Goal: Transaction & Acquisition: Purchase product/service

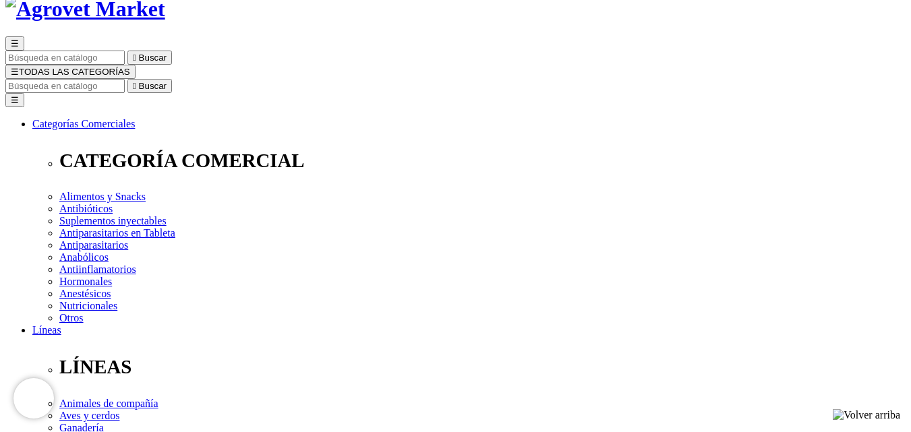
scroll to position [202, 0]
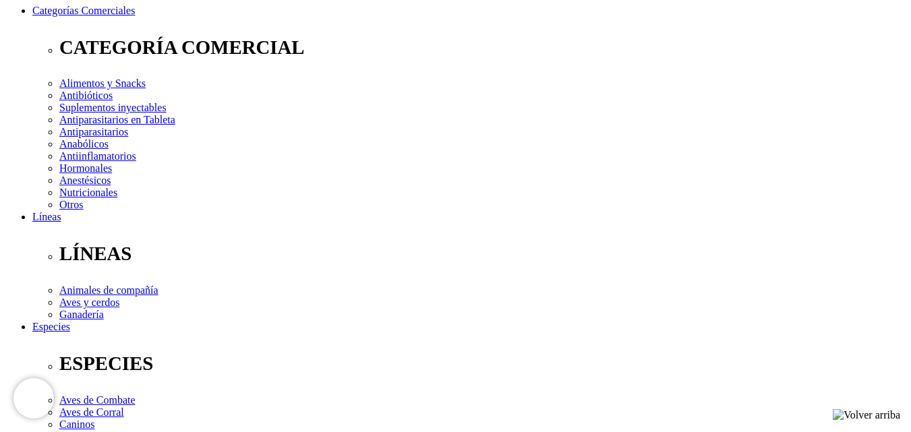
select select "381"
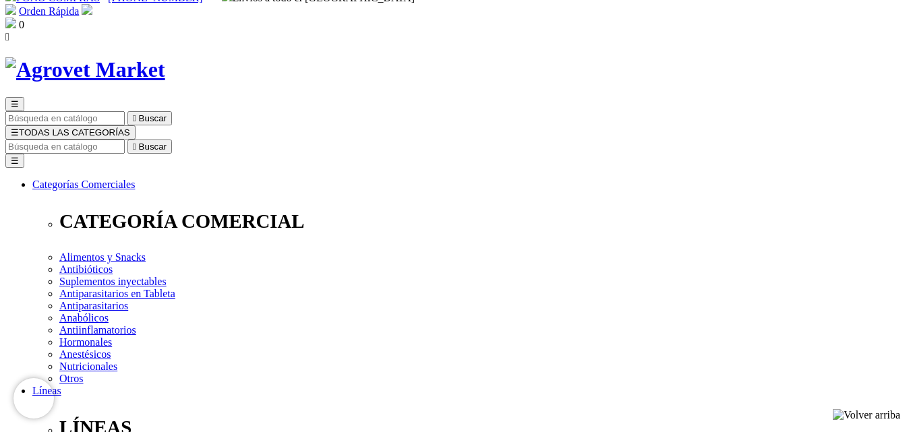
scroll to position [27, 0]
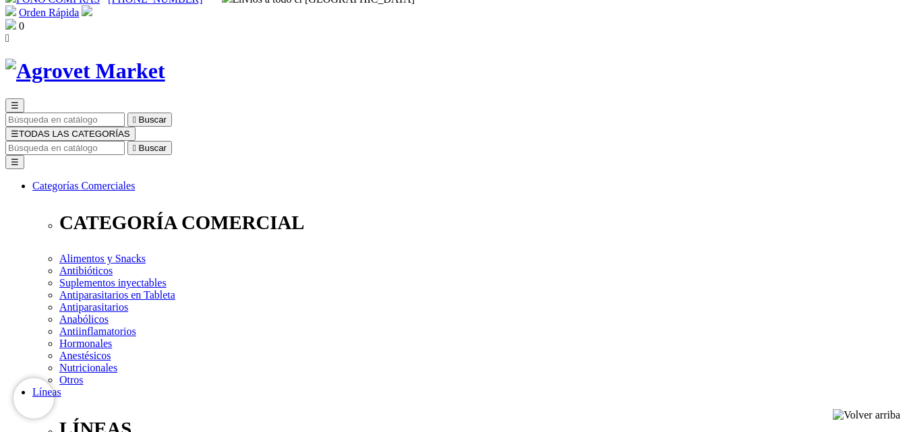
drag, startPoint x: 518, startPoint y: 150, endPoint x: 619, endPoint y: 159, distance: 100.8
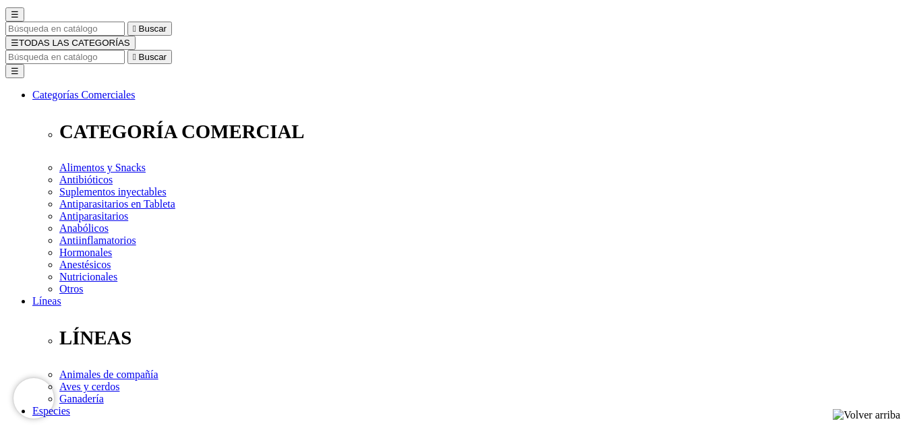
scroll to position [0, 0]
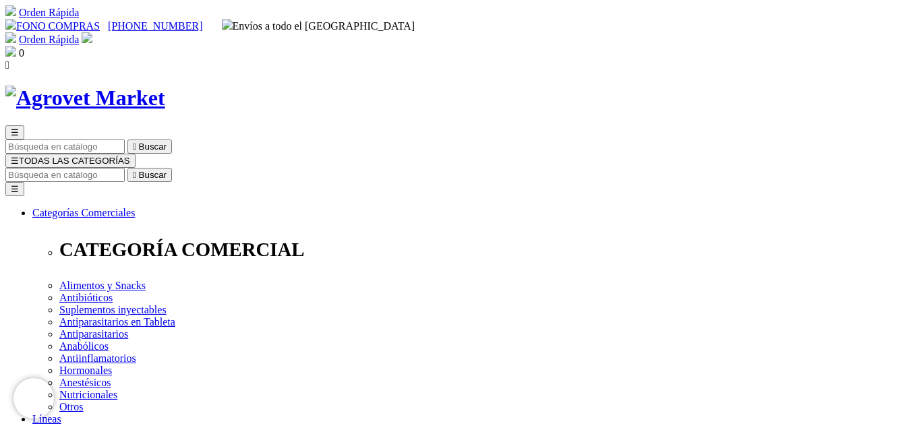
click at [125, 168] on input "Buscar" at bounding box center [64, 175] width 119 height 14
type input "zemethis 15"
click at [402, 168] on button " Buscar" at bounding box center [424, 175] width 44 height 14
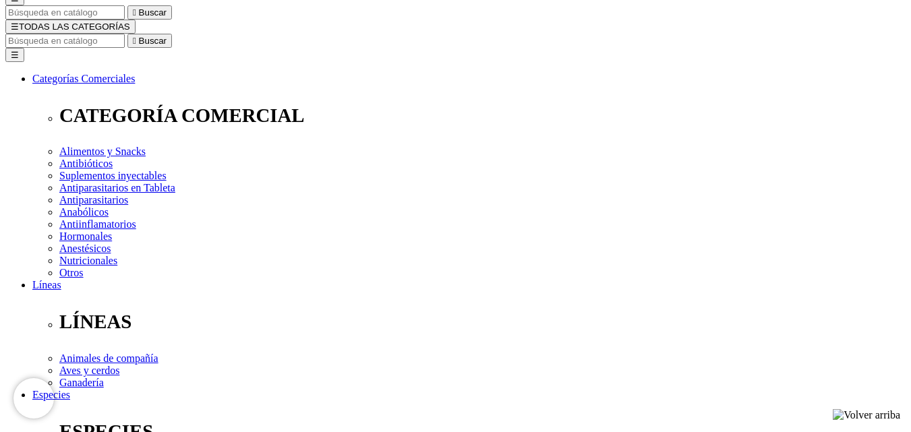
scroll to position [135, 0]
select select "381"
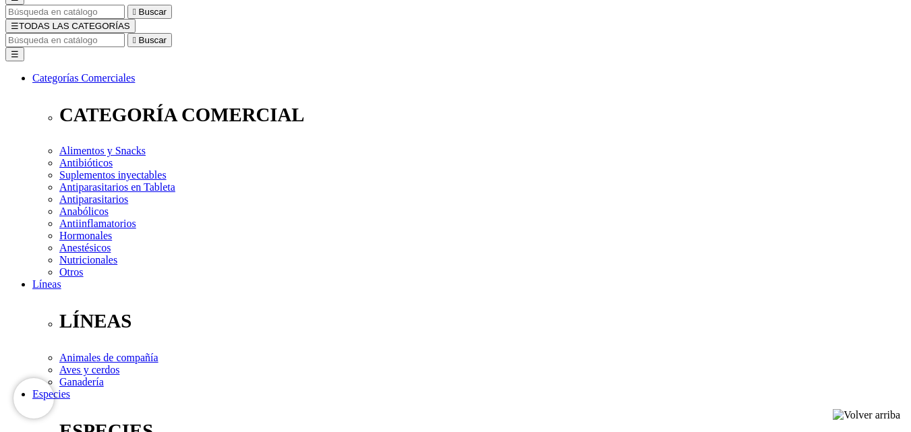
select select "381"
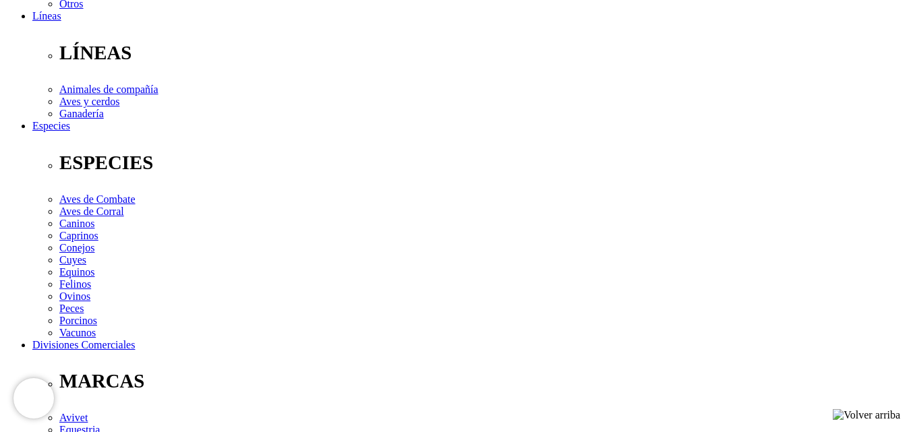
scroll to position [539, 0]
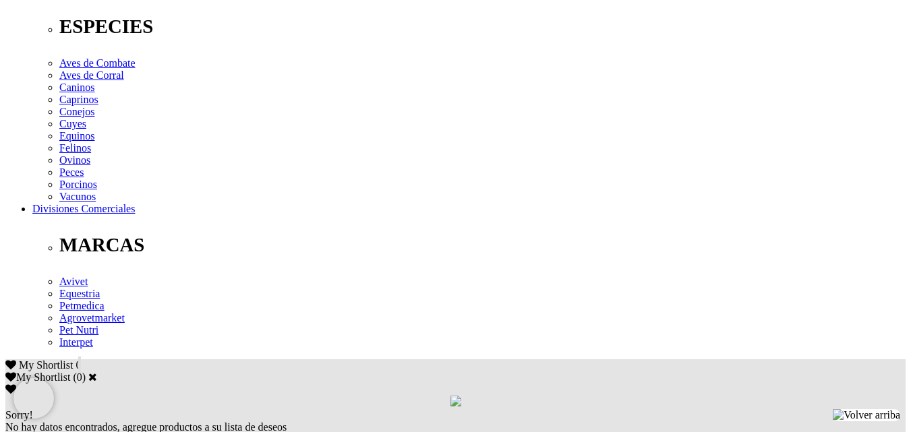
drag, startPoint x: 361, startPoint y: 177, endPoint x: 268, endPoint y: 175, distance: 93.1
copy p "maropitant citrato"
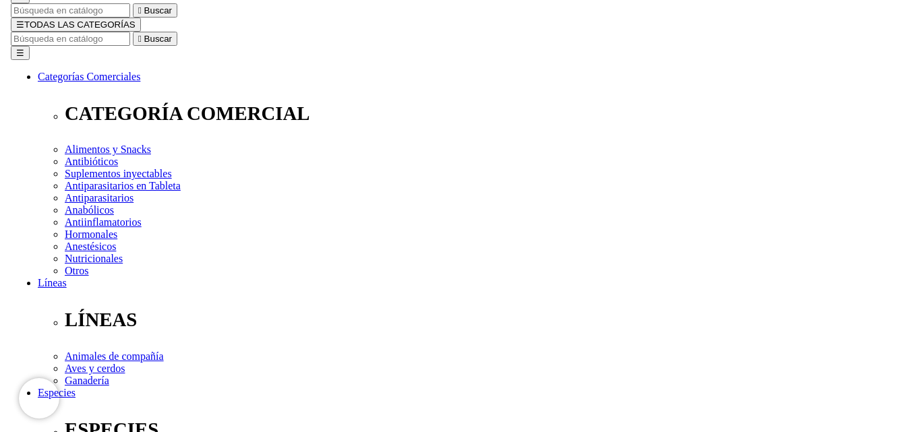
scroll to position [270, 0]
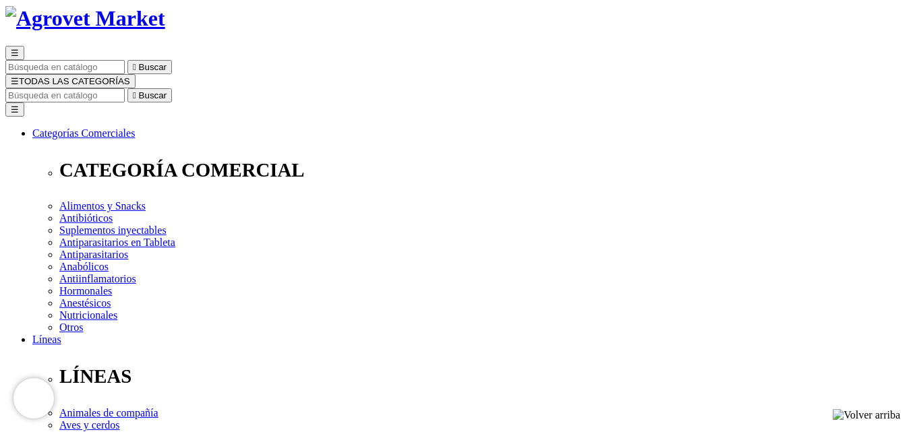
scroll to position [202, 0]
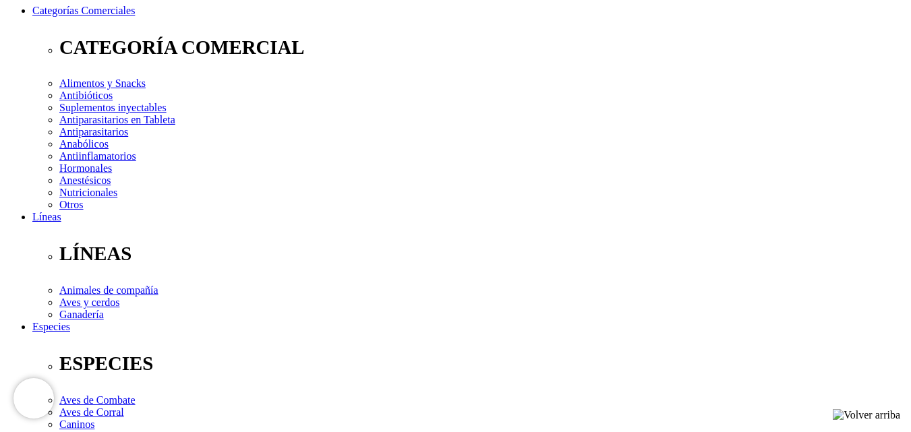
radio input "true"
drag, startPoint x: 168, startPoint y: 181, endPoint x: 168, endPoint y: 160, distance: 20.9
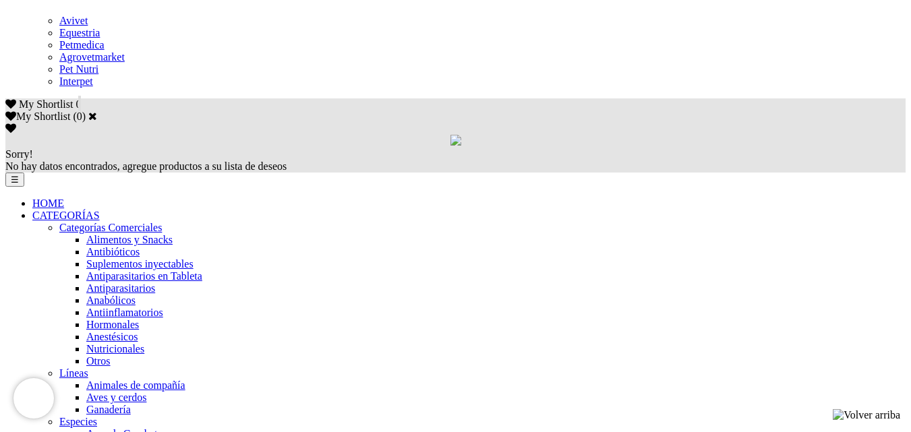
scroll to position [860, 0]
